Goal: Navigation & Orientation: Find specific page/section

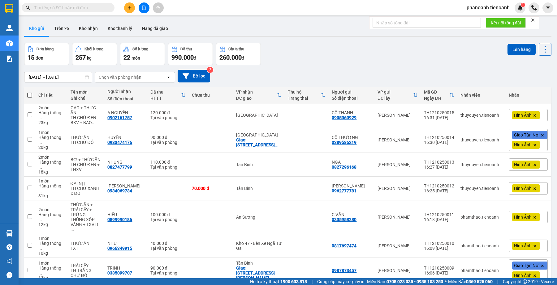
click at [357, 61] on div "Đơn hàng 15 đơn Khối lượng 257 kg Số lượng 22 món Đã thu 990.000 đ Chưa thu 260…" at bounding box center [287, 54] width 527 height 22
click at [293, 33] on div "Kho gửi Trên xe Kho nhận Kho thanh lý Hàng đã giao" at bounding box center [287, 29] width 527 height 16
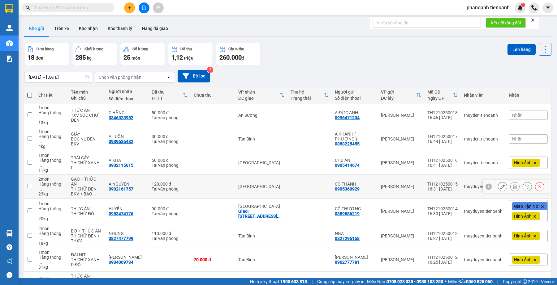
scroll to position [64, 0]
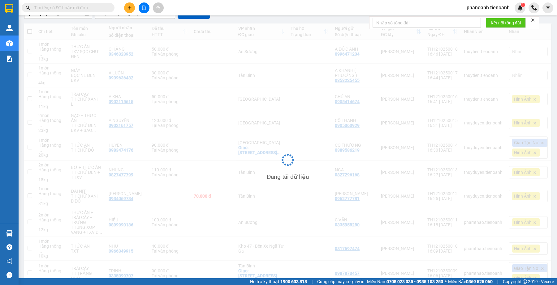
scroll to position [28, 0]
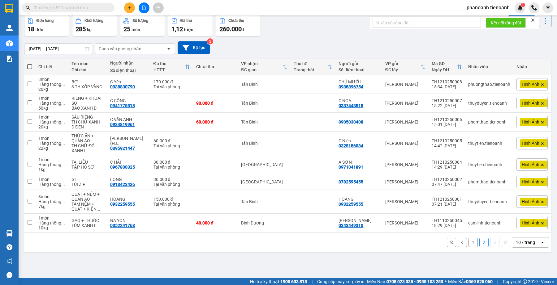
click at [449, 242] on icon at bounding box center [451, 243] width 4 height 4
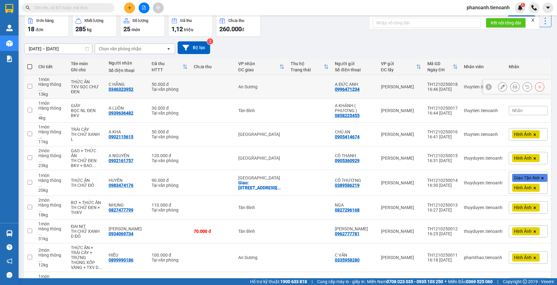
scroll to position [0, 0]
